Goal: Task Accomplishment & Management: Use online tool/utility

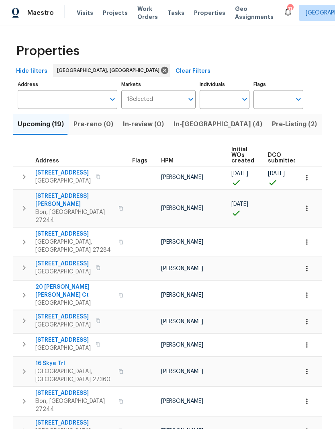
click at [84, 14] on span "Visits" at bounding box center [85, 13] width 16 height 8
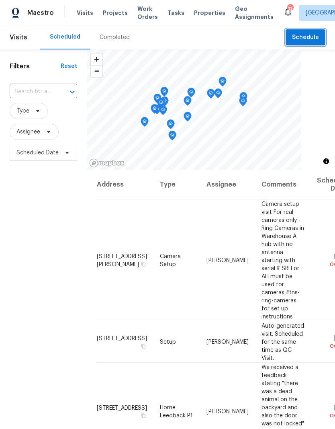
click at [310, 40] on span "Schedule" at bounding box center [305, 38] width 27 height 10
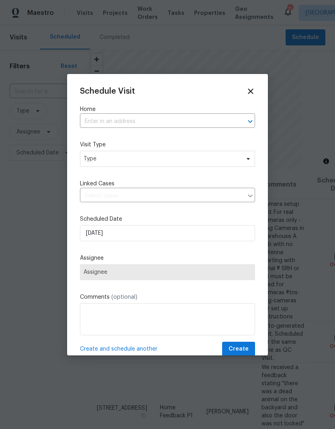
click at [124, 122] on input "text" at bounding box center [156, 121] width 153 height 12
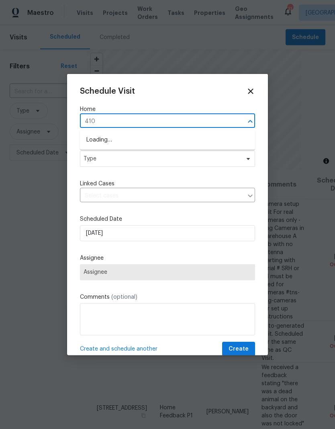
type input "4107"
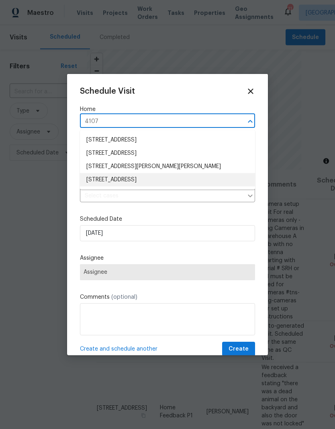
click at [147, 177] on li "4107 Summerglen Dr, Greensboro, NC 27406" at bounding box center [167, 179] width 175 height 13
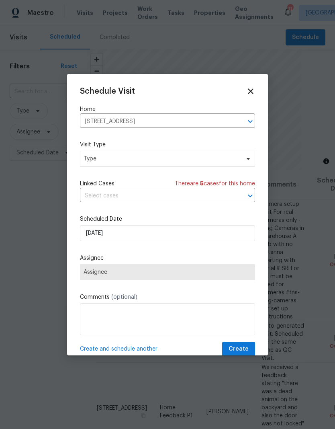
scroll to position [12, 0]
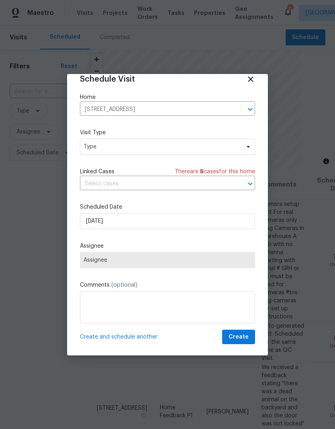
click at [182, 261] on span "Assignee" at bounding box center [168, 260] width 168 height 6
click at [171, 149] on span "Type" at bounding box center [162, 147] width 156 height 8
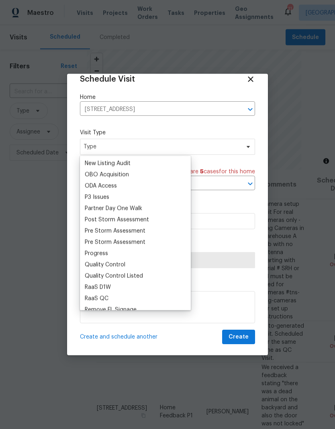
scroll to position [450, 0]
click at [103, 253] on div "Progress" at bounding box center [96, 253] width 23 height 8
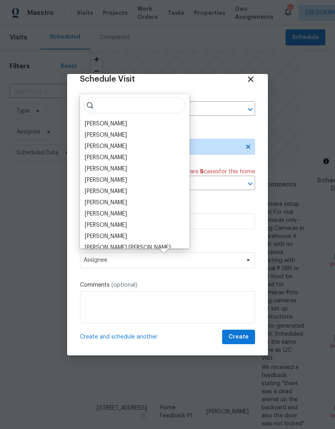
click at [107, 123] on div "[PERSON_NAME]" at bounding box center [106, 124] width 42 height 8
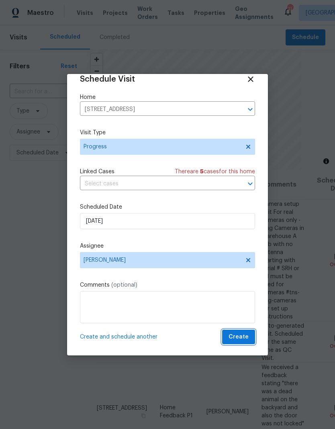
click at [249, 336] on button "Create" at bounding box center [238, 336] width 33 height 15
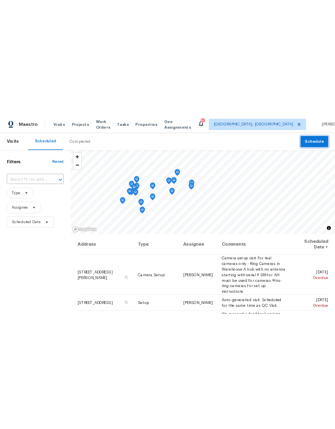
scroll to position [0, 0]
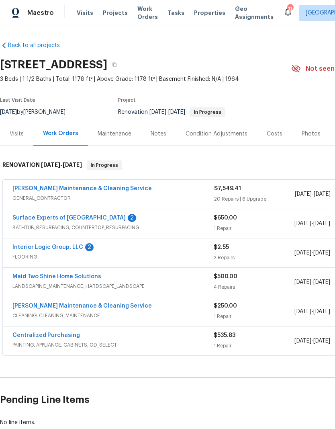
click at [83, 188] on link "Baker's Maintenance & Cleaning Service" at bounding box center [81, 189] width 139 height 6
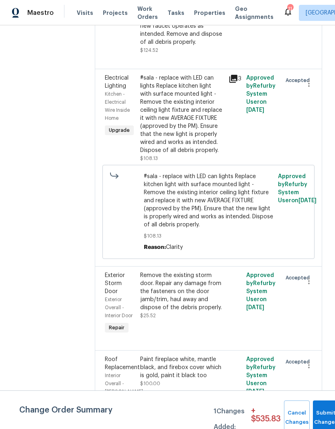
click at [281, 203] on span "Approved by Refurby System User on 8/19/2025" at bounding box center [297, 189] width 39 height 30
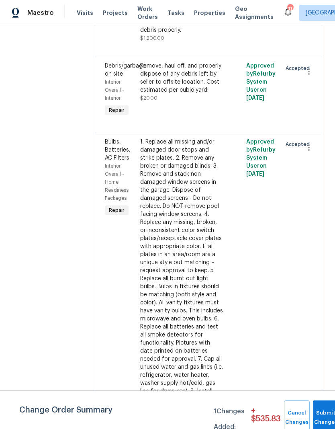
scroll to position [1661, 0]
click at [175, 94] on div "Remove, haul off, and properly dispose of any debris left by seller to offsite …" at bounding box center [182, 78] width 84 height 32
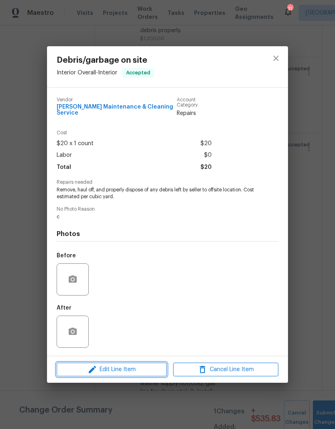
click at [133, 370] on span "Edit Line Item" at bounding box center [111, 369] width 105 height 10
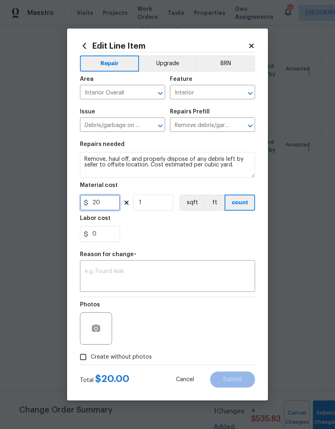
click at [111, 203] on input "20" at bounding box center [100, 202] width 40 height 16
type input "200"
click at [210, 237] on div "0" at bounding box center [167, 234] width 175 height 16
click at [168, 330] on div "Photos" at bounding box center [167, 323] width 175 height 52
click at [85, 358] on input "Create without photos" at bounding box center [83, 356] width 15 height 15
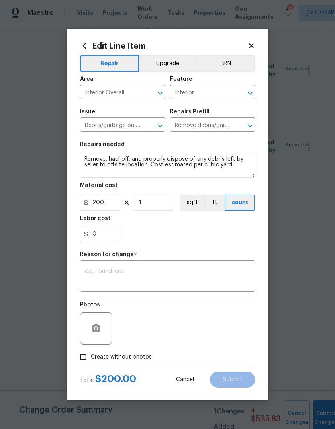
checkbox input "true"
click at [128, 272] on textarea at bounding box center [168, 276] width 166 height 17
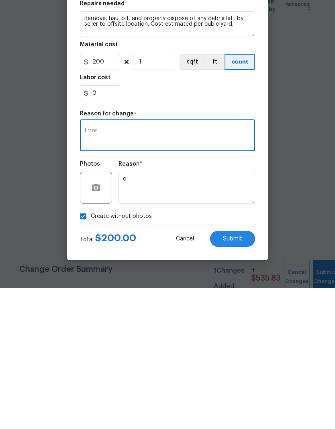
type textarea "Error"
click at [197, 312] on textarea "c" at bounding box center [187, 328] width 137 height 32
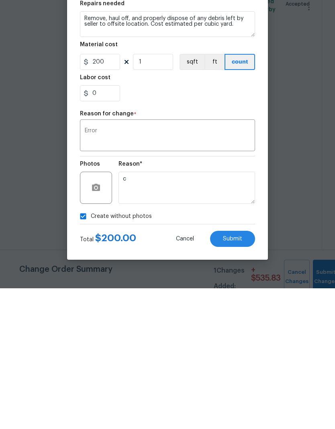
click at [239, 371] on button "Submit" at bounding box center [232, 379] width 45 height 16
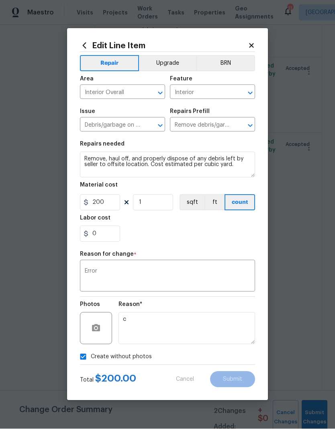
type input "20"
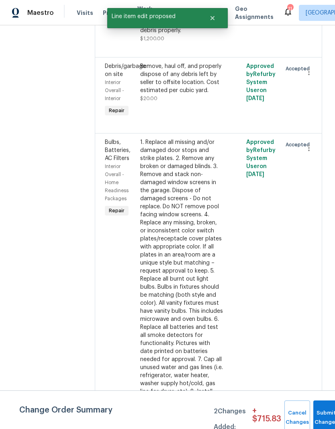
click at [320, 413] on button "Submit Changes" at bounding box center [326, 417] width 26 height 35
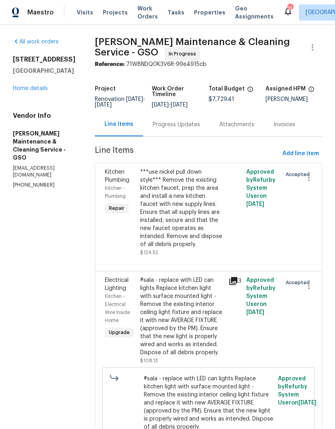
scroll to position [0, 0]
click at [31, 86] on link "Home details" at bounding box center [30, 89] width 35 height 6
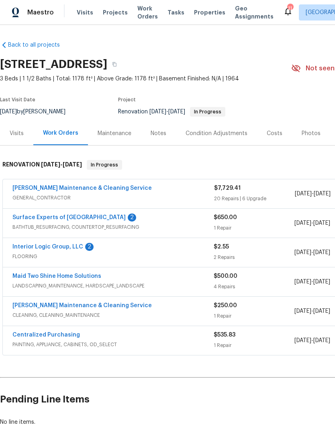
click at [80, 215] on link "Surface Experts of Winston-Salem" at bounding box center [68, 218] width 113 height 6
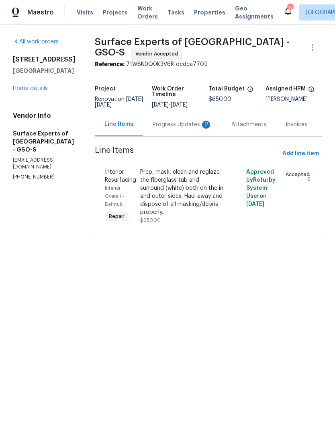
click at [181, 129] on div "Progress Updates 2" at bounding box center [182, 125] width 59 height 8
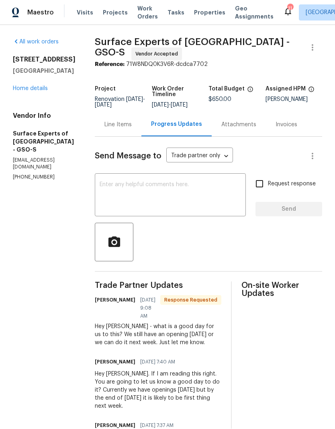
scroll to position [0, 0]
click at [123, 191] on textarea at bounding box center [170, 196] width 141 height 28
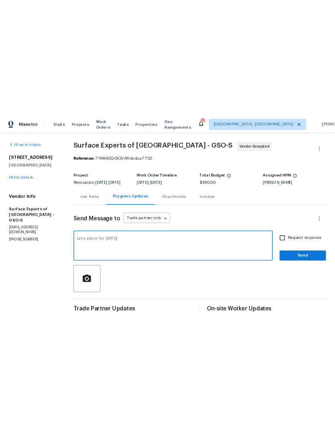
scroll to position [0, 0]
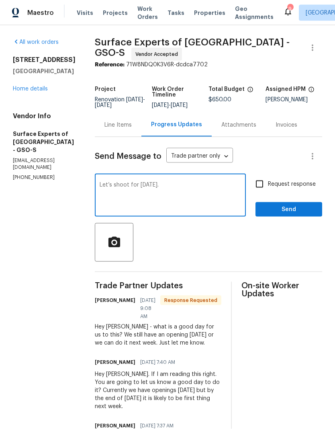
type textarea "Let’s shoot for Tuesday."
click at [302, 215] on span "Send" at bounding box center [289, 210] width 54 height 10
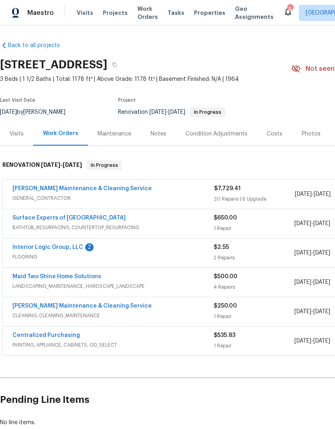
click at [67, 278] on link "Maid Two Shine Home Solutions" at bounding box center [56, 277] width 89 height 6
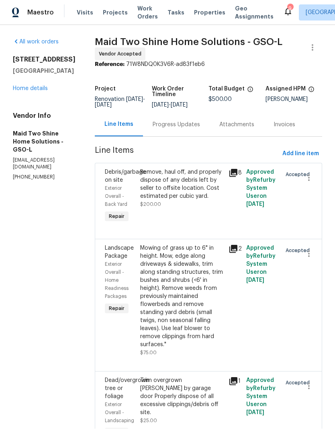
click at [196, 121] on div "Progress Updates" at bounding box center [176, 125] width 47 height 8
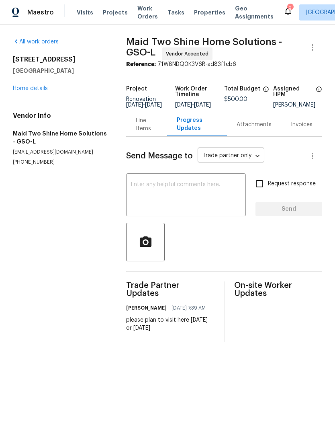
click at [168, 196] on textarea at bounding box center [186, 196] width 110 height 28
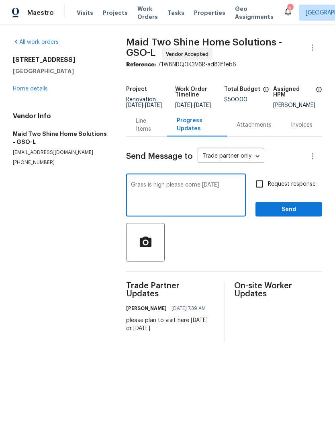
type textarea "Grass is high please come friday"
click at [267, 192] on input "Request response" at bounding box center [259, 184] width 17 height 17
checkbox input "true"
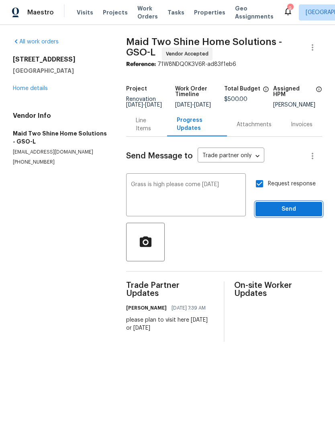
click at [276, 215] on span "Send" at bounding box center [289, 210] width 54 height 10
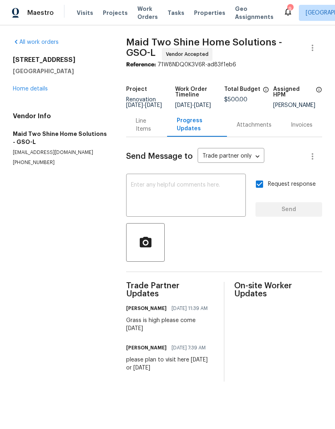
click at [30, 91] on link "Home details" at bounding box center [30, 89] width 35 height 6
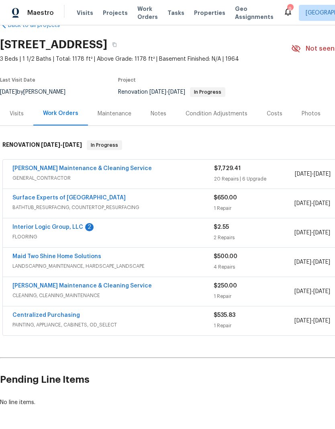
scroll to position [20, 0]
click at [45, 258] on link "Maid Two Shine Home Solutions" at bounding box center [56, 257] width 89 height 6
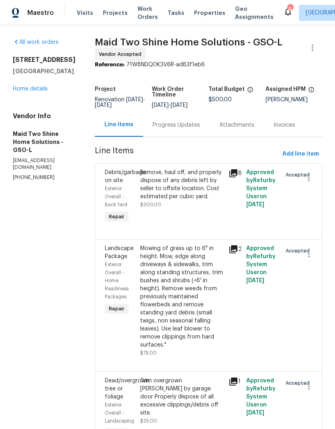
click at [109, 16] on span "Projects" at bounding box center [115, 13] width 25 height 8
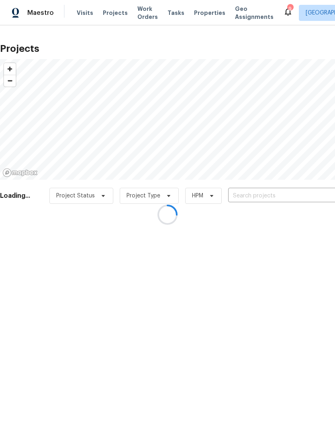
click at [239, 194] on div at bounding box center [167, 214] width 335 height 429
click at [238, 200] on div at bounding box center [167, 214] width 335 height 429
click at [236, 193] on div at bounding box center [167, 214] width 335 height 429
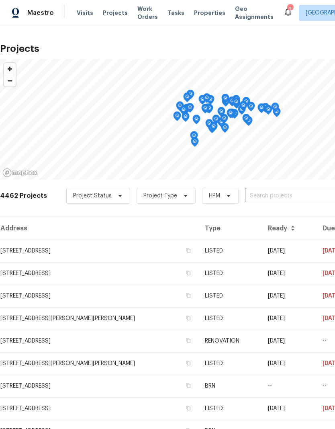
click at [255, 196] on input "text" at bounding box center [291, 196] width 92 height 12
type input "12 silver"
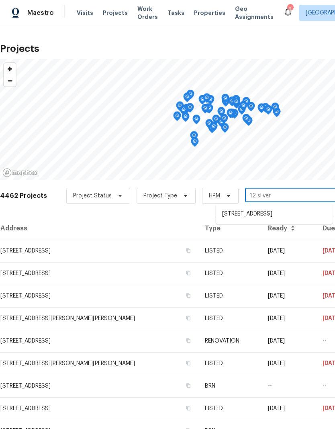
click at [274, 220] on li "[STREET_ADDRESS]" at bounding box center [274, 213] width 117 height 13
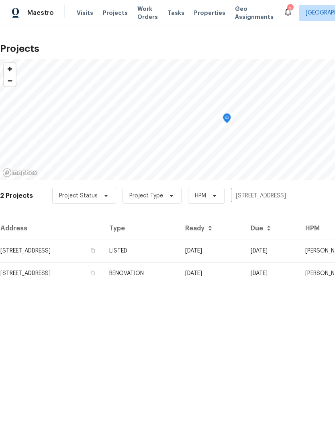
click at [103, 280] on td "[STREET_ADDRESS]" at bounding box center [51, 273] width 103 height 23
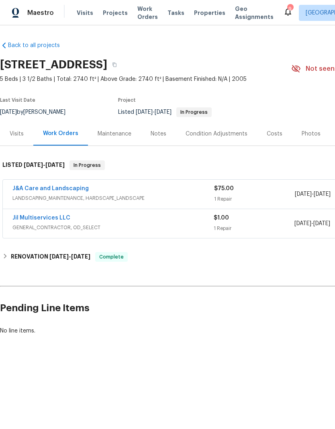
click at [36, 190] on link "J&A Care and Landscaping" at bounding box center [50, 189] width 76 height 6
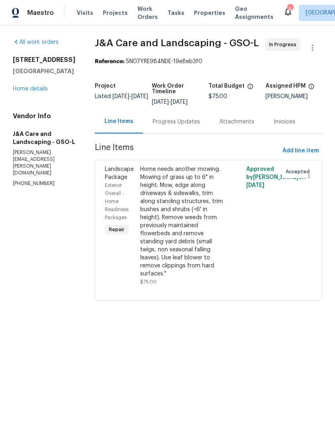
click at [29, 91] on link "Home details" at bounding box center [30, 89] width 35 height 6
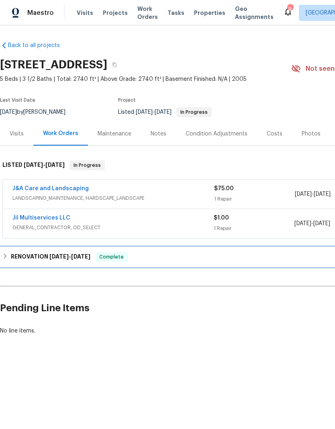
click at [48, 262] on div "RENOVATION [DATE] - [DATE] Complete" at bounding box center [227, 256] width 454 height 19
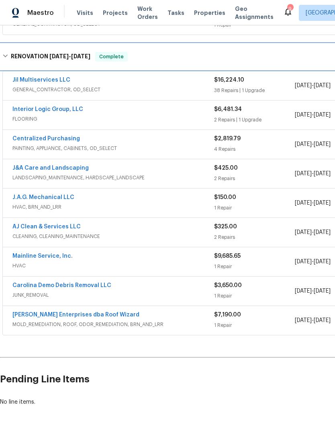
scroll to position [203, 0]
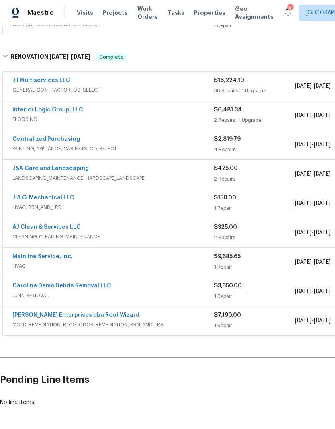
click at [41, 171] on link "J&A Care and Landscaping" at bounding box center [50, 169] width 76 height 6
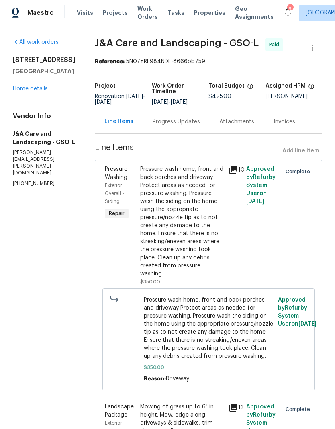
click at [207, 14] on span "Properties" at bounding box center [209, 13] width 31 height 8
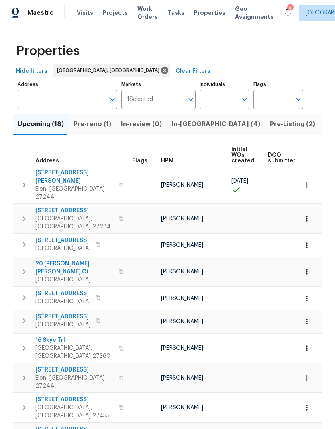
click at [87, 125] on span "Pre-reno (1)" at bounding box center [93, 124] width 38 height 11
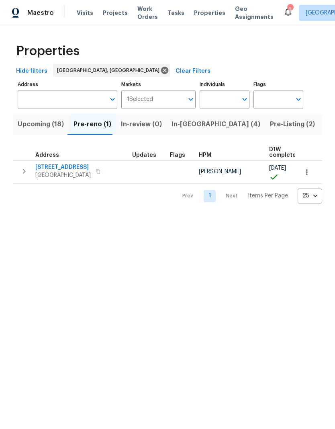
click at [47, 170] on span "[STREET_ADDRESS]" at bounding box center [62, 167] width 55 height 8
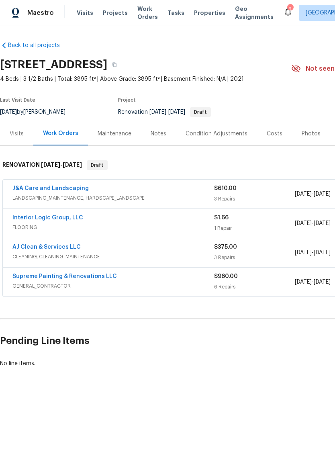
click at [94, 277] on link "Supreme Painting & Renovations LLC" at bounding box center [64, 277] width 104 height 6
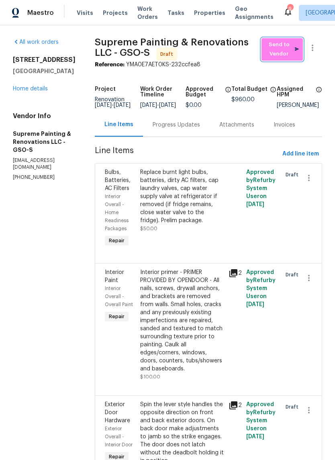
click at [288, 49] on span "Send to Vendor" at bounding box center [282, 49] width 33 height 18
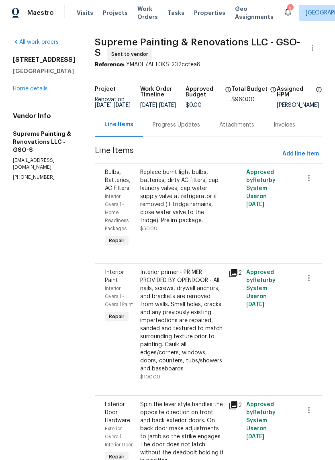
click at [192, 129] on div "Progress Updates" at bounding box center [176, 125] width 47 height 8
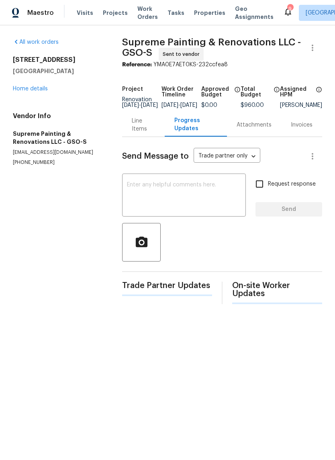
click at [151, 192] on textarea at bounding box center [184, 196] width 114 height 28
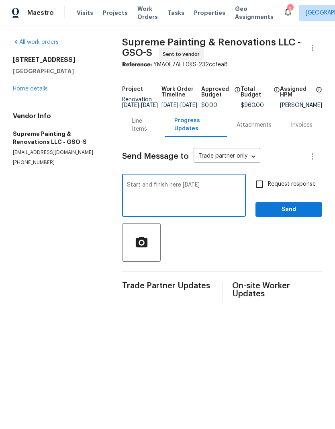
type textarea "Start and finish here [DATE]"
click at [263, 190] on input "Request response" at bounding box center [259, 184] width 17 height 17
checkbox input "true"
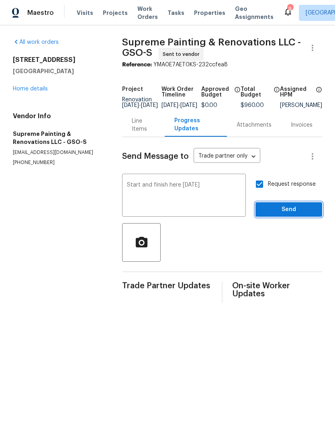
click at [279, 211] on span "Send" at bounding box center [289, 210] width 54 height 10
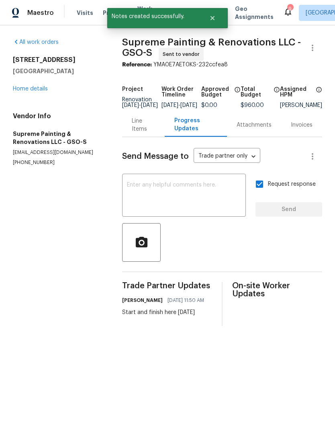
click at [37, 89] on link "Home details" at bounding box center [30, 89] width 35 height 6
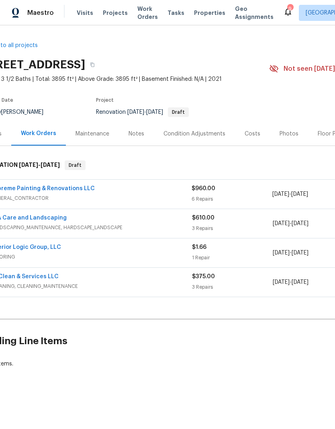
scroll to position [0, 14]
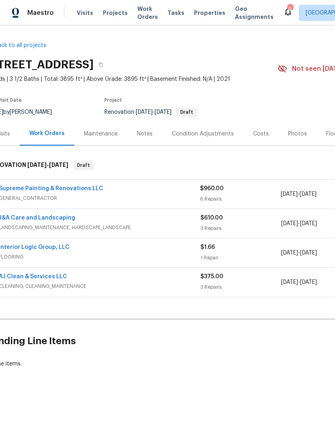
click at [35, 218] on link "J&A Care and Landscaping" at bounding box center [37, 218] width 76 height 6
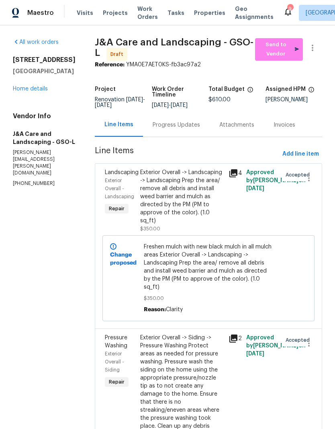
click at [182, 129] on div "Progress Updates" at bounding box center [176, 125] width 47 height 8
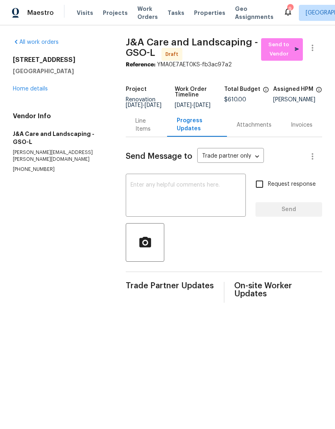
click at [168, 198] on textarea at bounding box center [186, 196] width 110 height 28
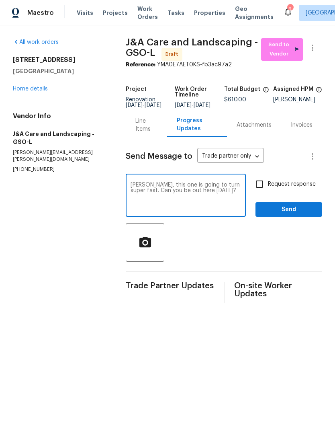
type textarea "[PERSON_NAME], this one is going to turn super fast. Can you be out here [DATE]?"
click at [261, 189] on input "Request response" at bounding box center [259, 184] width 17 height 17
checkbox input "true"
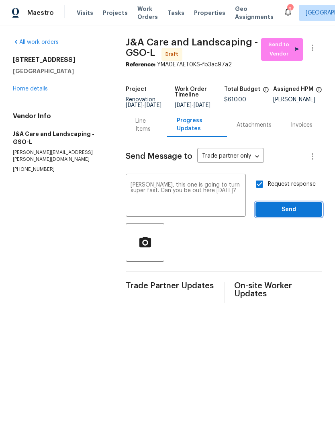
click at [272, 211] on span "Send" at bounding box center [289, 210] width 54 height 10
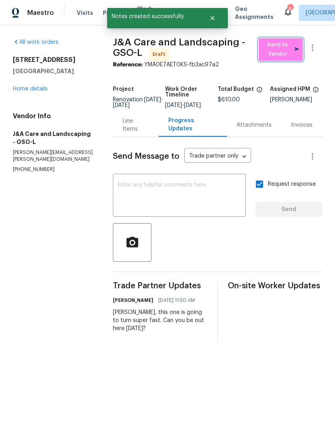
click at [289, 51] on span "Send to Vendor" at bounding box center [281, 49] width 36 height 18
click at [43, 90] on link "Home details" at bounding box center [30, 89] width 35 height 6
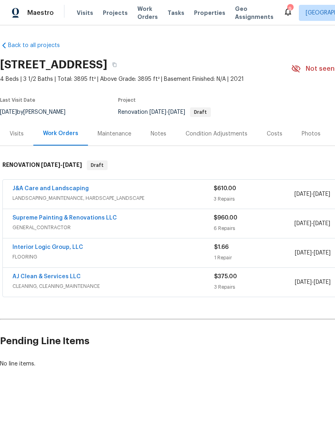
click at [45, 278] on link "AJ Clean & Services LLC" at bounding box center [46, 277] width 68 height 6
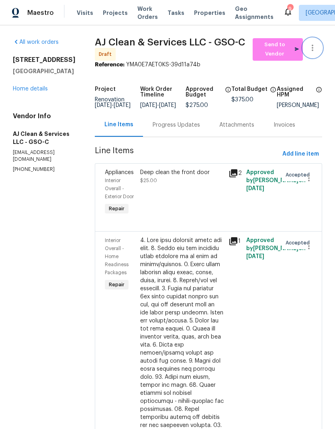
click at [314, 48] on icon "button" at bounding box center [313, 48] width 10 height 10
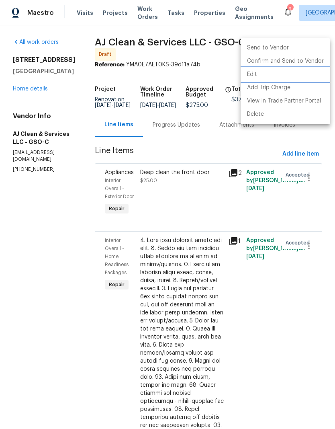
click at [270, 74] on li "Edit" at bounding box center [286, 74] width 90 height 13
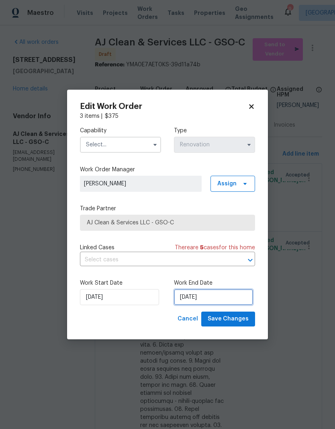
click at [209, 301] on input "[DATE]" at bounding box center [213, 297] width 79 height 16
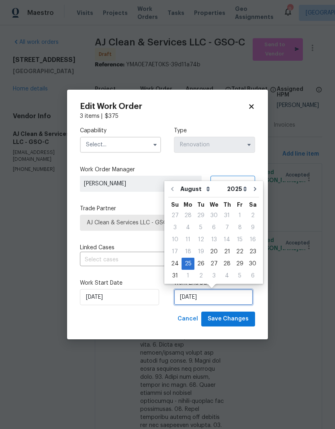
scroll to position [6, 0]
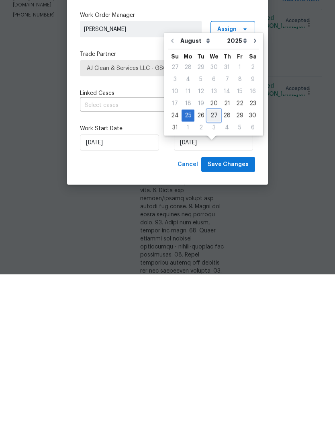
click at [211, 264] on div "27" at bounding box center [213, 269] width 13 height 11
type input "[DATE]"
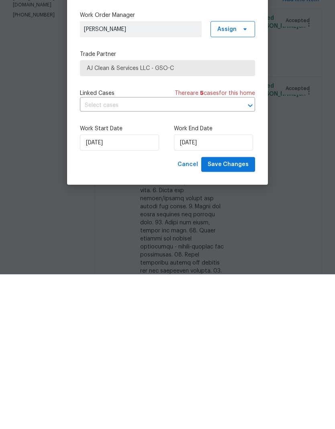
scroll to position [32, 0]
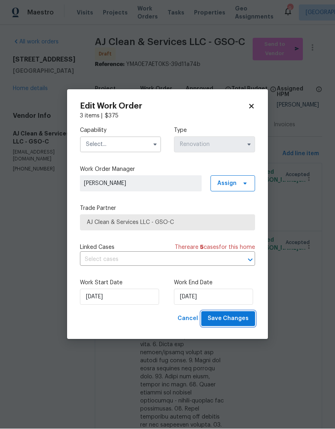
click at [236, 321] on span "Save Changes" at bounding box center [228, 319] width 41 height 10
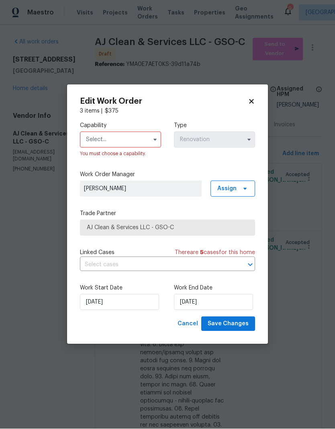
click at [122, 140] on input "text" at bounding box center [120, 140] width 81 height 16
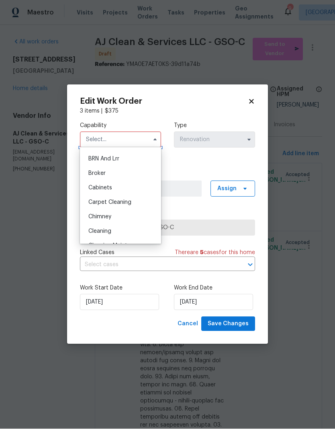
scroll to position [42, 0]
click at [108, 231] on span "Cleaning" at bounding box center [99, 230] width 23 height 6
type input "Cleaning"
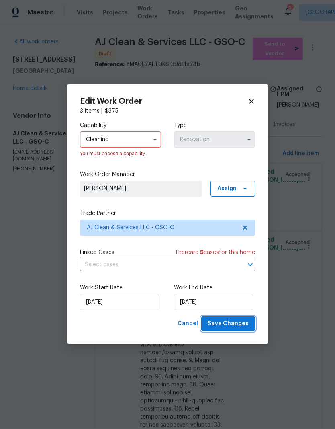
click at [239, 325] on span "Save Changes" at bounding box center [228, 324] width 41 height 10
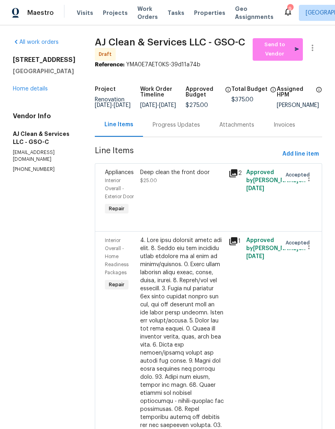
click at [188, 121] on div "Progress Updates" at bounding box center [176, 125] width 47 height 8
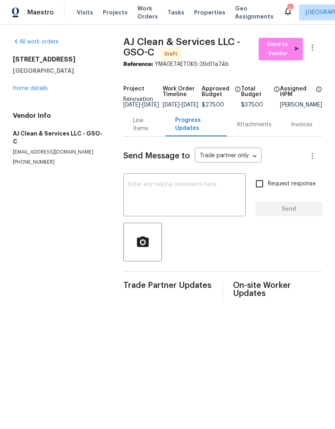
click at [158, 193] on textarea at bounding box center [184, 196] width 113 height 28
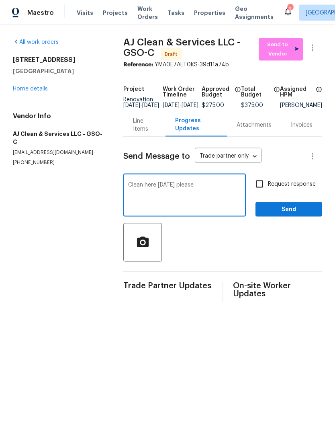
type textarea "Clean here [DATE] please"
click at [266, 189] on input "Request response" at bounding box center [259, 184] width 17 height 17
checkbox input "true"
click at [276, 213] on span "Send" at bounding box center [289, 210] width 54 height 10
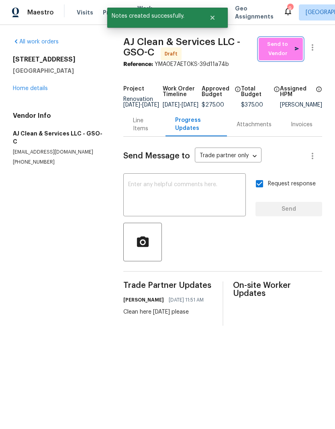
click at [282, 45] on span "Send to Vendor" at bounding box center [281, 49] width 36 height 18
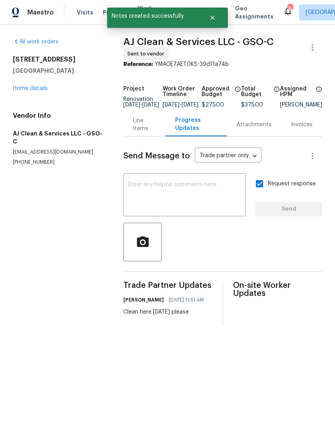
click at [38, 90] on link "Home details" at bounding box center [30, 89] width 35 height 6
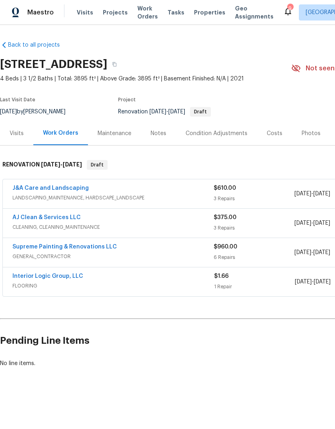
click at [65, 278] on link "Interior Logic Group, LLC" at bounding box center [47, 277] width 71 height 6
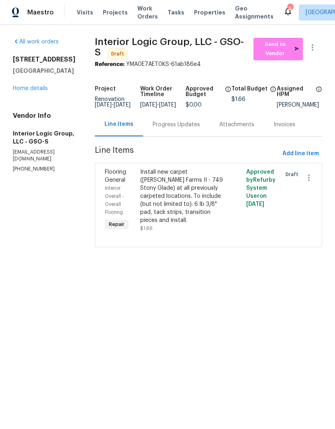
click at [188, 129] on div "Progress Updates" at bounding box center [176, 125] width 47 height 8
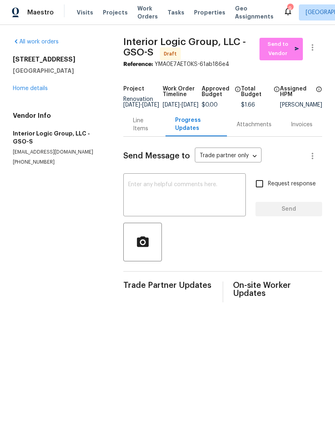
click at [161, 193] on textarea at bounding box center [184, 196] width 113 height 28
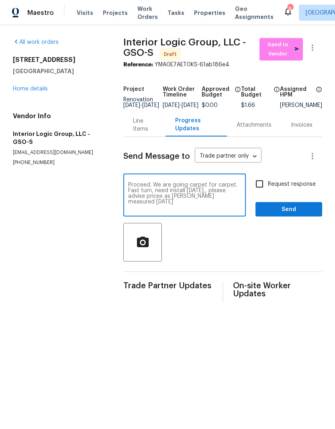
type textarea "Proceed. We are going carpet for carpet. Fast turn, need install [DATE],, pleas…"
click at [268, 190] on input "Request response" at bounding box center [259, 184] width 17 height 17
checkbox input "true"
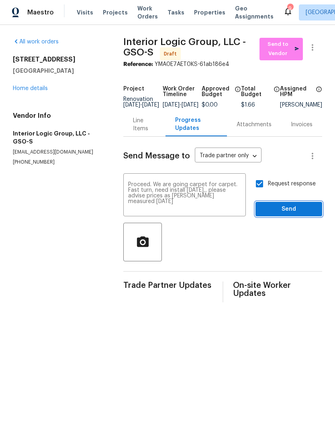
click at [280, 215] on span "Send" at bounding box center [289, 210] width 54 height 10
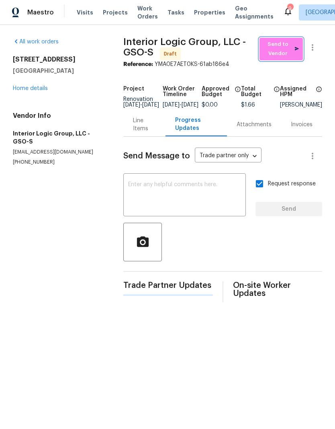
click at [283, 49] on span "Send to Vendor" at bounding box center [281, 49] width 35 height 18
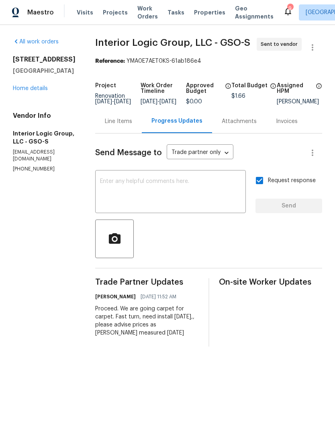
click at [37, 91] on link "Home details" at bounding box center [30, 89] width 35 height 6
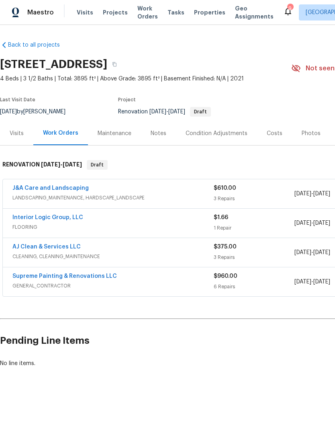
click at [65, 186] on link "J&A Care and Landscaping" at bounding box center [50, 189] width 76 height 6
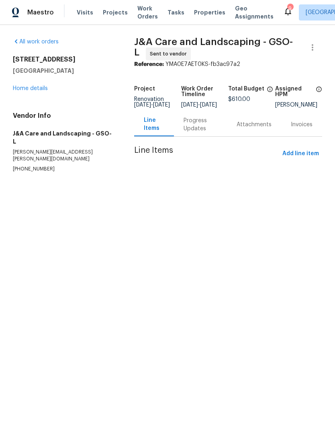
scroll to position [0, 0]
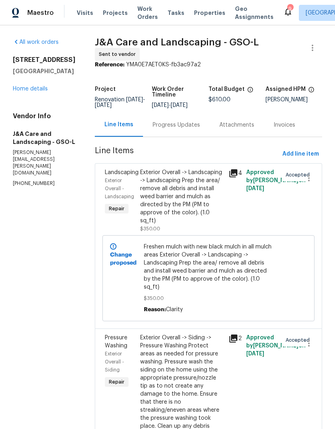
click at [189, 128] on div "Progress Updates" at bounding box center [176, 125] width 47 height 8
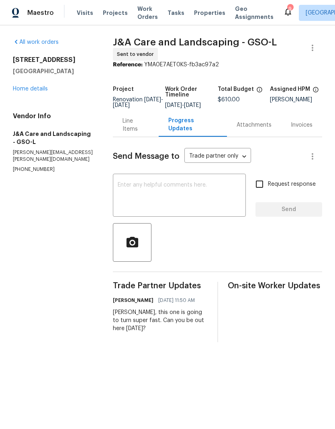
click at [155, 191] on textarea at bounding box center [179, 196] width 123 height 28
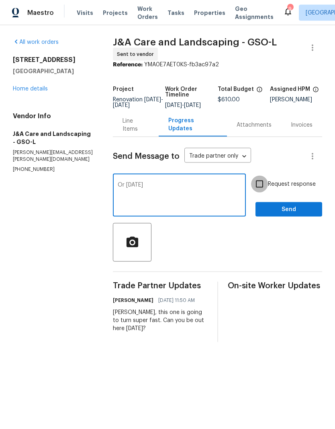
type textarea "Or [DATE]"
click at [258, 192] on input "Request response" at bounding box center [259, 184] width 17 height 17
checkbox input "true"
click at [274, 212] on span "Send" at bounding box center [289, 210] width 54 height 10
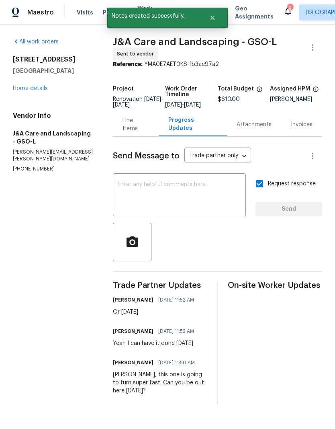
scroll to position [0, 0]
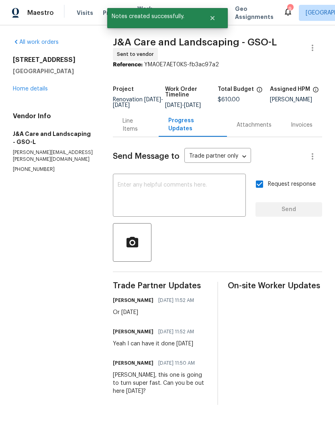
click at [36, 86] on link "Home details" at bounding box center [30, 89] width 35 height 6
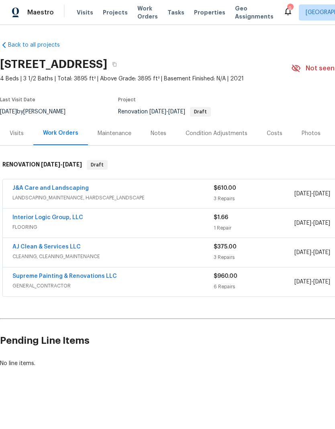
click at [196, 12] on span "Properties" at bounding box center [209, 13] width 31 height 8
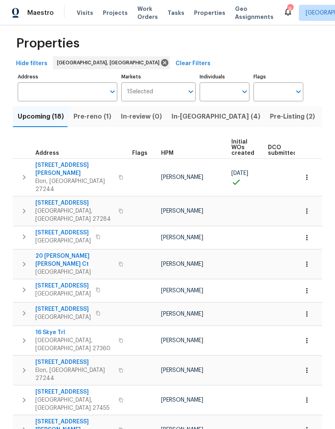
scroll to position [8, 0]
click at [111, 10] on span "Projects" at bounding box center [115, 13] width 25 height 8
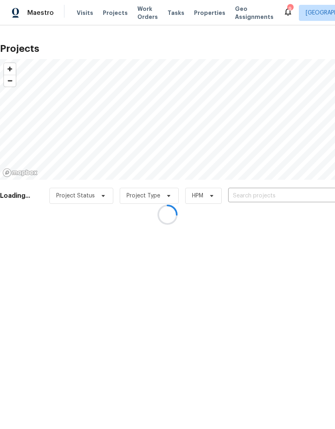
click at [268, 196] on div at bounding box center [167, 214] width 335 height 429
click at [262, 195] on div at bounding box center [167, 214] width 335 height 429
click at [283, 190] on div at bounding box center [167, 214] width 335 height 429
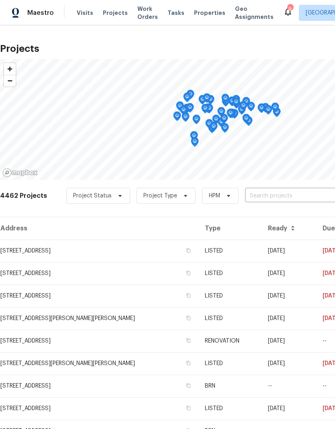
click at [270, 191] on input "text" at bounding box center [291, 196] width 92 height 12
type input "12 si"
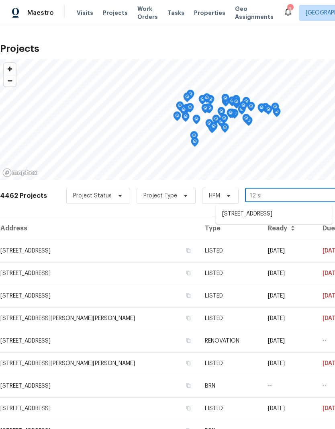
click at [284, 214] on li "[STREET_ADDRESS]" at bounding box center [274, 213] width 117 height 13
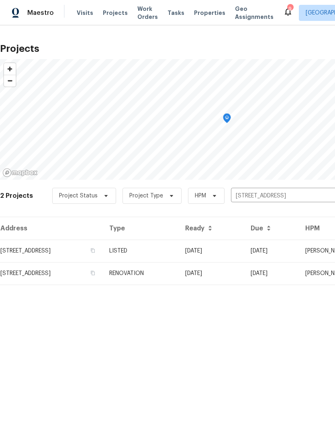
click at [179, 273] on td "RENOVATION" at bounding box center [141, 273] width 76 height 23
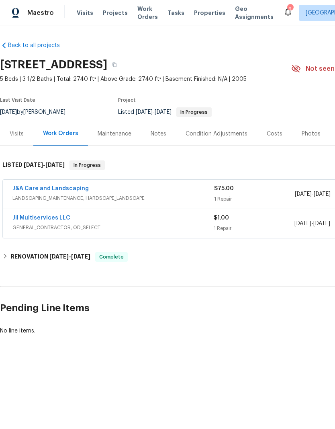
click at [52, 188] on link "J&A Care and Landscaping" at bounding box center [50, 189] width 76 height 6
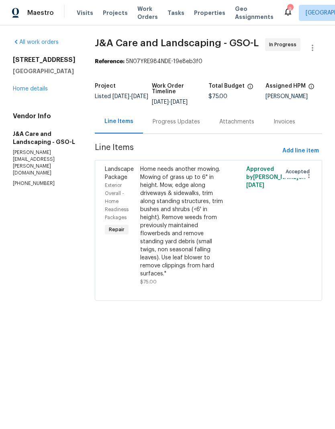
click at [35, 89] on link "Home details" at bounding box center [30, 89] width 35 height 6
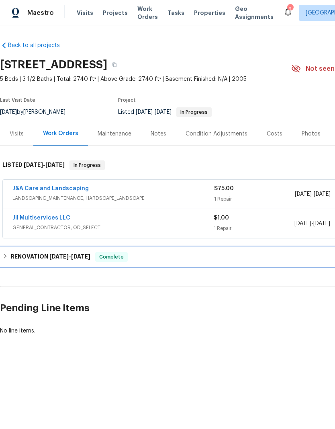
click at [87, 259] on span "[DATE]" at bounding box center [80, 257] width 19 height 6
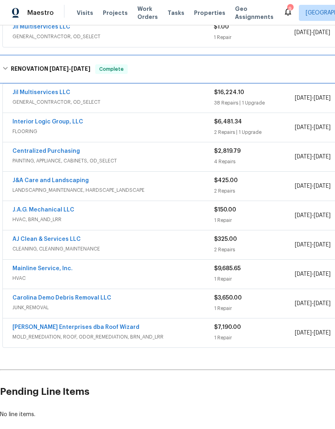
scroll to position [191, 0]
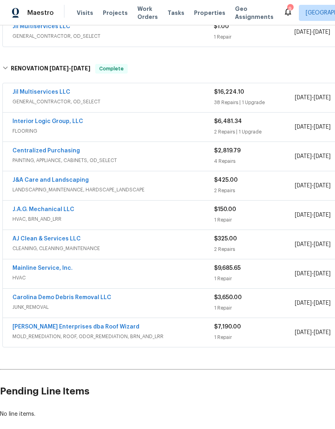
click at [47, 180] on link "J&A Care and Landscaping" at bounding box center [50, 180] width 76 height 6
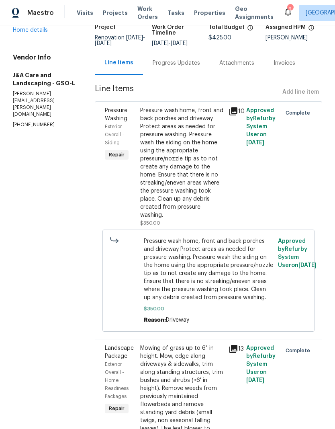
scroll to position [63, 0]
